Goal: Task Accomplishment & Management: Use online tool/utility

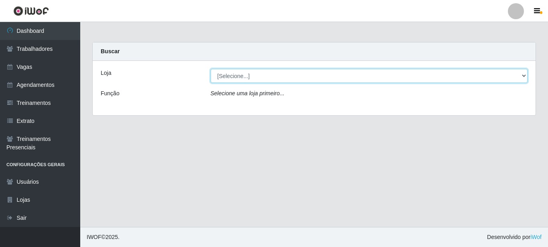
click at [228, 79] on select "[Selecione...] O ROSÁRIO ALIMENTOS" at bounding box center [369, 76] width 317 height 14
select select "349"
click at [211, 69] on select "[Selecione...] O ROSÁRIO ALIMENTOS" at bounding box center [369, 76] width 317 height 14
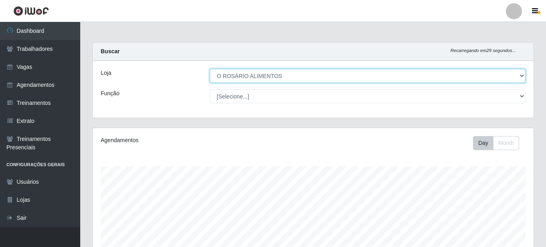
scroll to position [166, 441]
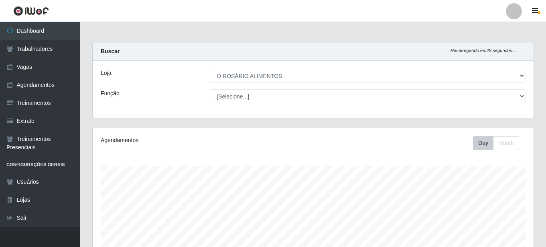
click at [227, 53] on div "Buscar Recarregando em 28 segundos..." at bounding box center [313, 52] width 441 height 18
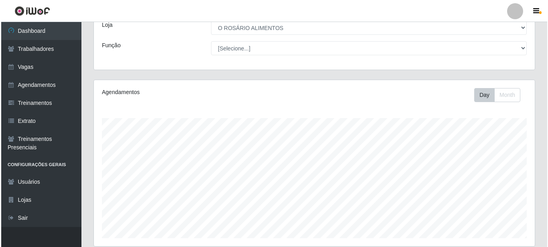
scroll to position [184, 0]
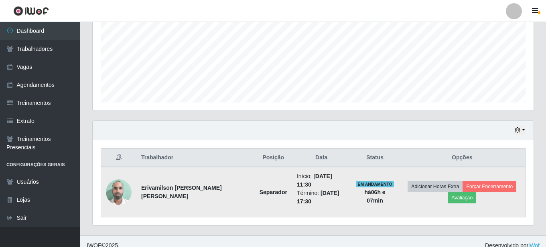
click at [305, 177] on time "[DATE] 11:30" at bounding box center [314, 180] width 35 height 15
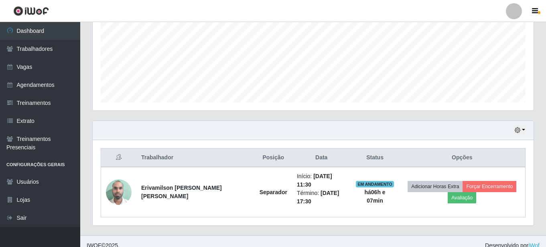
click at [472, 236] on footer "IWOF © 2025 . Desenvolvido por iWof" at bounding box center [313, 246] width 466 height 20
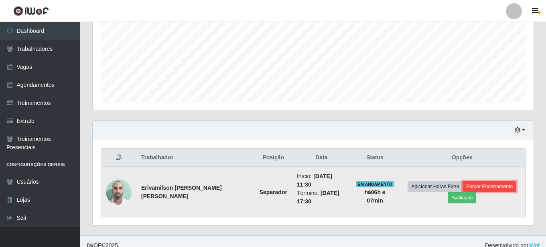
click at [488, 182] on button "Forçar Encerramento" at bounding box center [489, 186] width 54 height 11
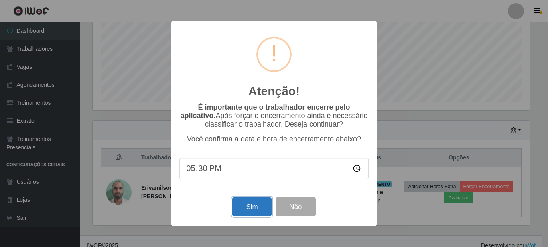
click at [258, 204] on button "Sim" at bounding box center [251, 207] width 39 height 19
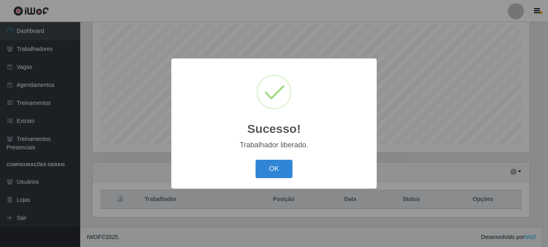
click at [255, 160] on button "OK" at bounding box center [273, 169] width 37 height 19
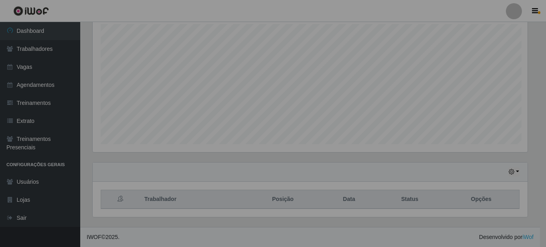
scroll to position [166, 441]
